Goal: Find specific page/section: Locate a particular part of the current website

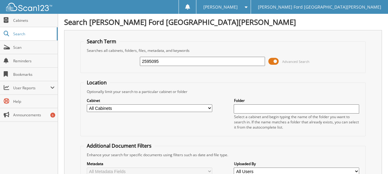
drag, startPoint x: 163, startPoint y: 62, endPoint x: 76, endPoint y: 51, distance: 87.6
click at [76, 52] on div "Search Term Searches all cabinets, folders, files, metadata, and keywords 25950…" at bounding box center [223, 150] width 318 height 240
type input "2595135"
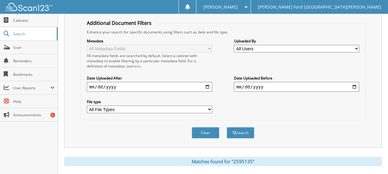
scroll to position [196, 0]
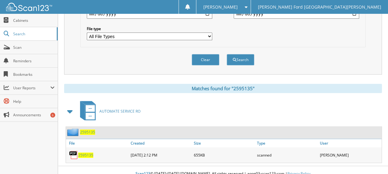
click at [84, 153] on span "2595135" at bounding box center [85, 155] width 15 height 5
